Goal: Information Seeking & Learning: Stay updated

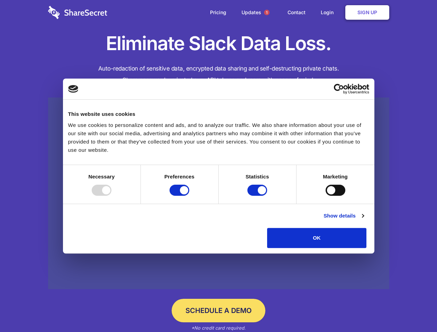
click at [112, 196] on div at bounding box center [102, 190] width 20 height 11
click at [189, 196] on input "Preferences" at bounding box center [180, 190] width 20 height 11
checkbox input "false"
click at [258, 196] on input "Statistics" at bounding box center [258, 190] width 20 height 11
checkbox input "false"
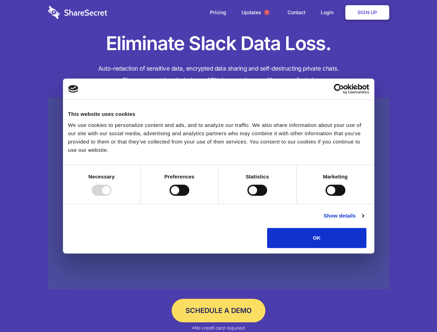
click at [326, 196] on input "Marketing" at bounding box center [336, 190] width 20 height 11
checkbox input "true"
click at [364, 220] on link "Show details" at bounding box center [344, 216] width 40 height 8
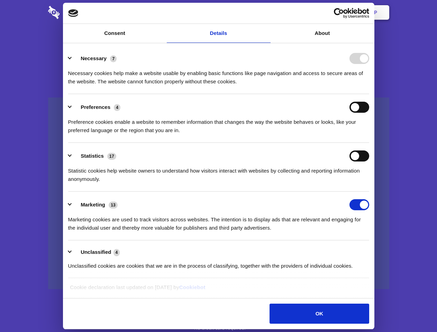
click at [373, 251] on ul "Necessary 7 Necessary cookies help make a website usable by enabling basic func…" at bounding box center [219, 161] width 308 height 233
click at [267, 12] on span "1" at bounding box center [267, 13] width 6 height 6
